Goal: Information Seeking & Learning: Understand process/instructions

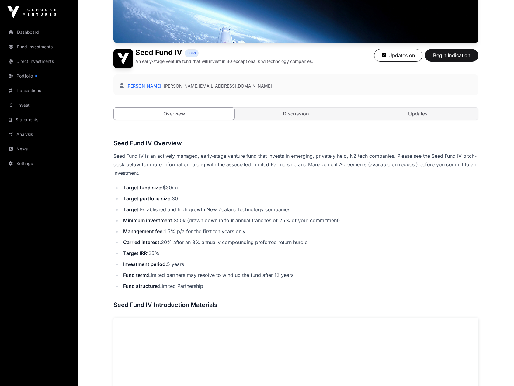
scroll to position [58, 0]
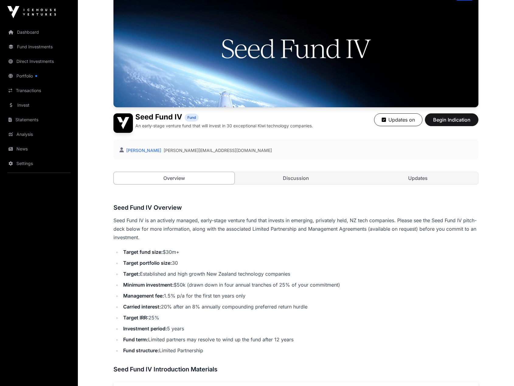
click at [258, 180] on link "Discussion" at bounding box center [296, 178] width 121 height 12
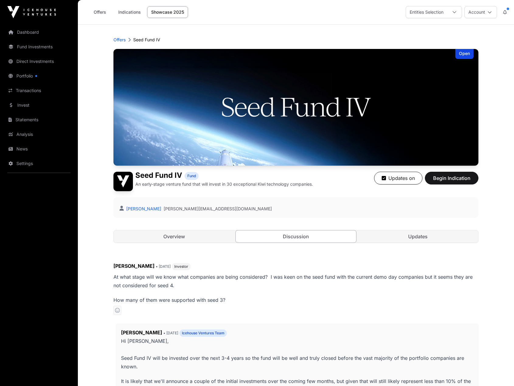
click at [379, 237] on link "Updates" at bounding box center [417, 237] width 121 height 12
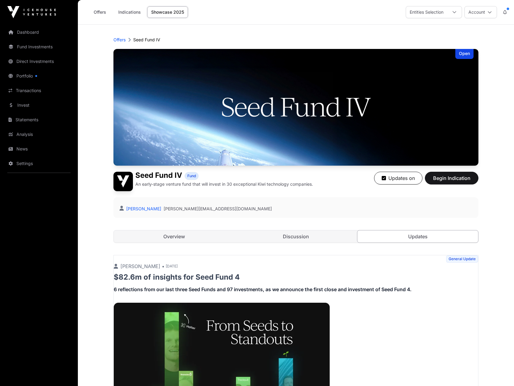
click at [199, 236] on link "Overview" at bounding box center [174, 237] width 121 height 12
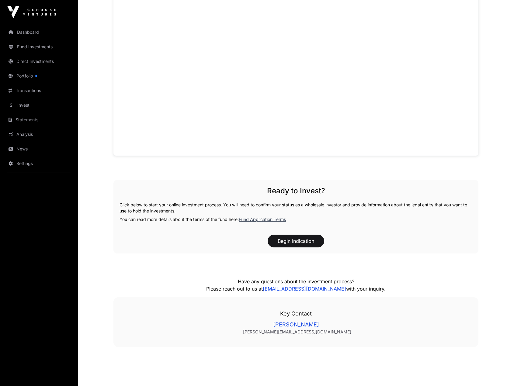
scroll to position [515, 0]
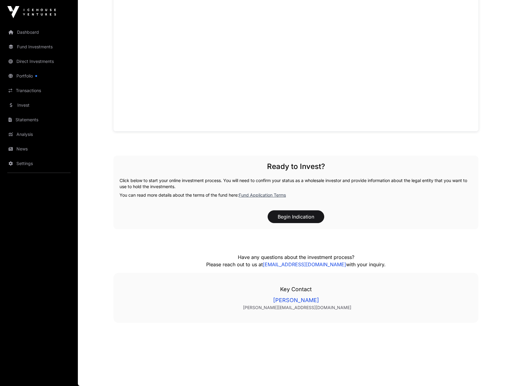
click at [263, 194] on link "Fund Application Terms" at bounding box center [262, 195] width 47 height 5
